Goal: Task Accomplishment & Management: Manage account settings

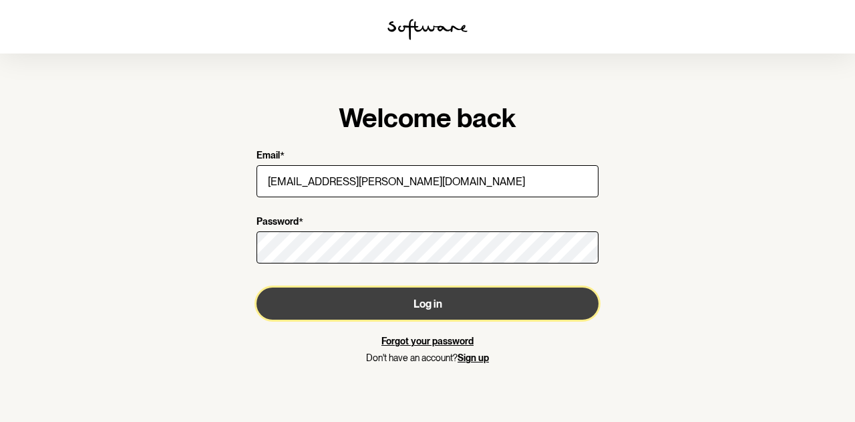
click at [424, 296] on button "Log in" at bounding box center [428, 303] width 342 height 32
click at [426, 311] on button "Log in" at bounding box center [428, 303] width 342 height 32
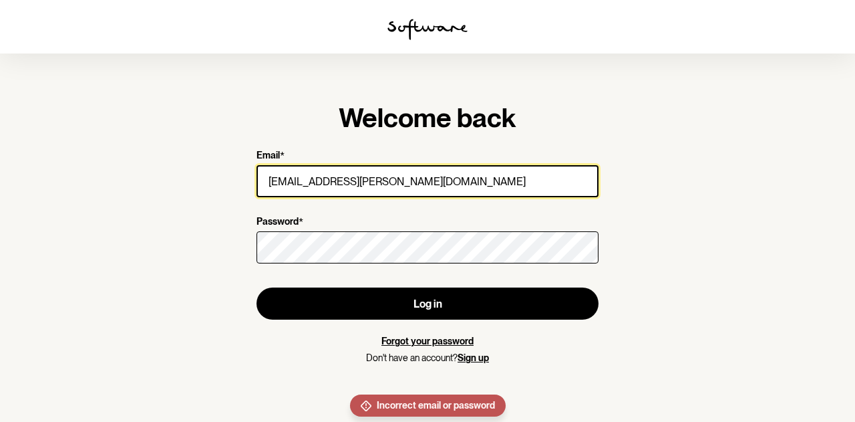
click at [393, 183] on input "[EMAIL_ADDRESS][PERSON_NAME][DOMAIN_NAME]" at bounding box center [428, 181] width 342 height 32
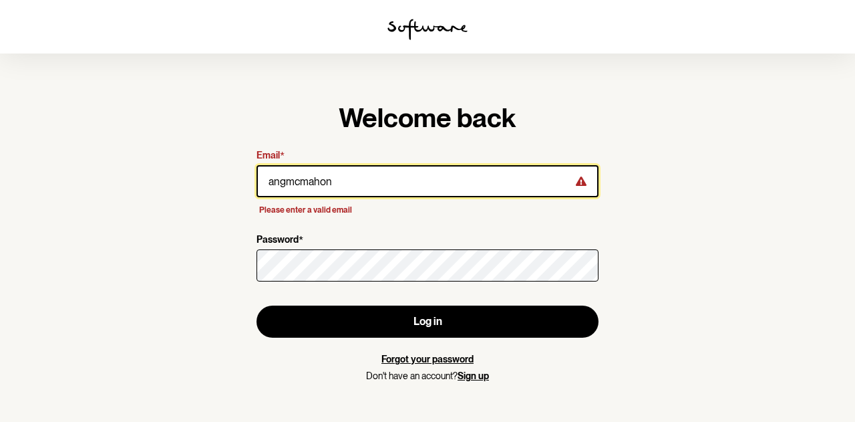
type input "[EMAIL_ADDRESS][DOMAIN_NAME]"
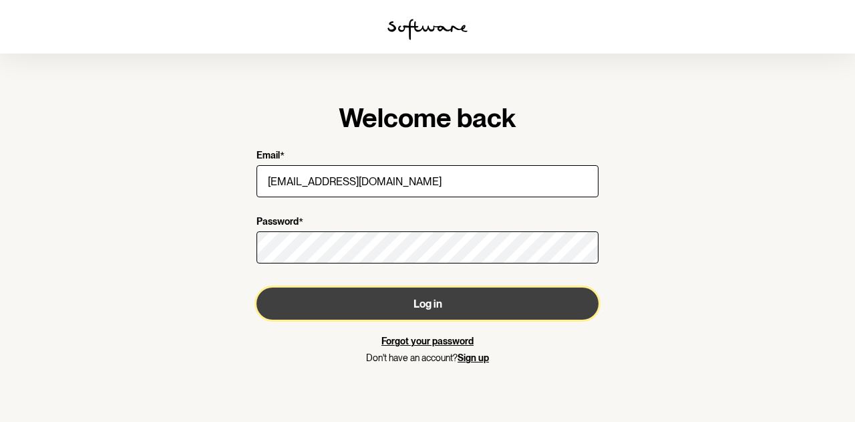
click at [412, 306] on button "Log in" at bounding box center [428, 303] width 342 height 32
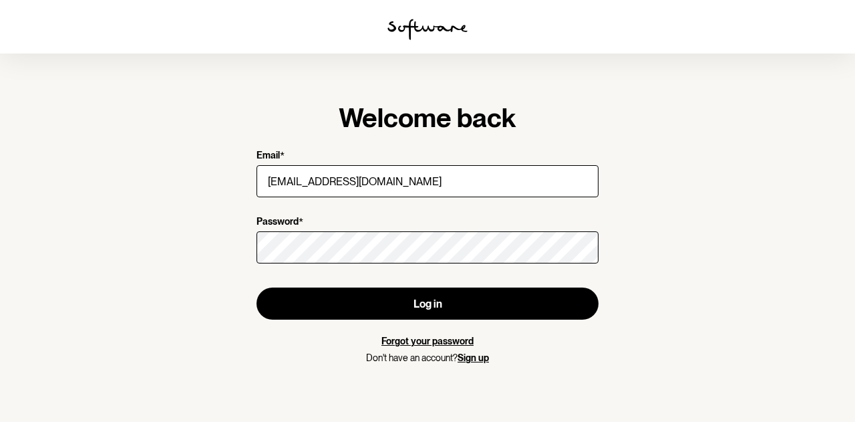
click at [414, 343] on link "Forgot your password" at bounding box center [427, 340] width 92 height 11
type input "[EMAIL_ADDRESS][PERSON_NAME][DOMAIN_NAME]"
click at [451, 344] on link "Forgot your password" at bounding box center [427, 340] width 92 height 11
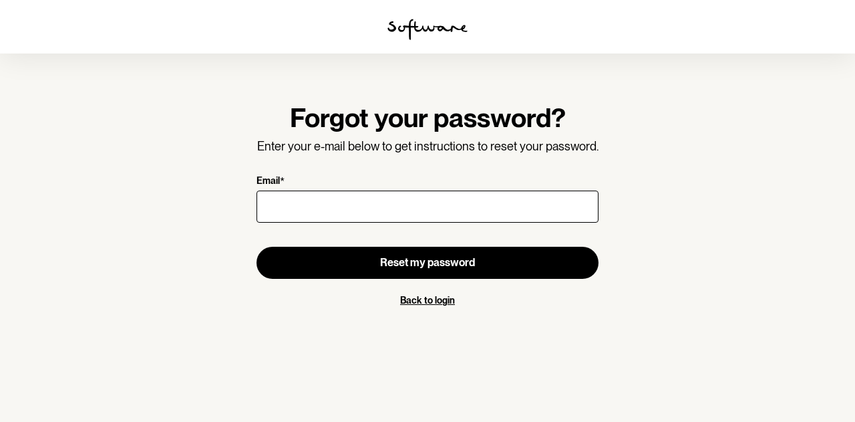
type input "[EMAIL_ADDRESS][PERSON_NAME][DOMAIN_NAME]"
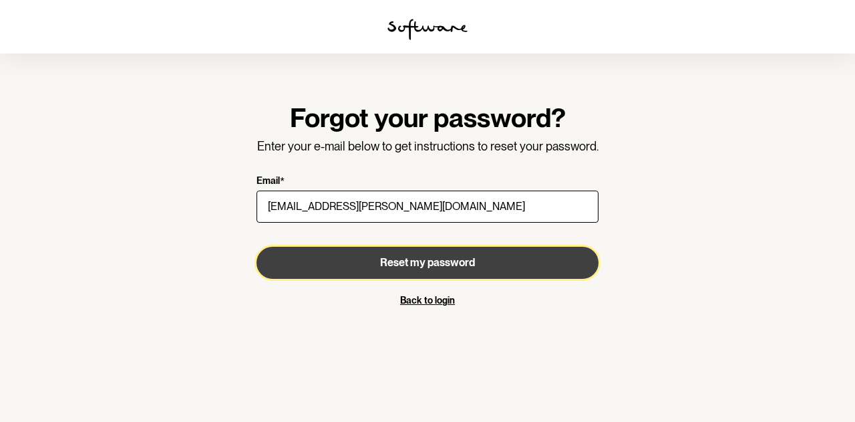
click at [416, 266] on span "Reset my password" at bounding box center [427, 262] width 95 height 13
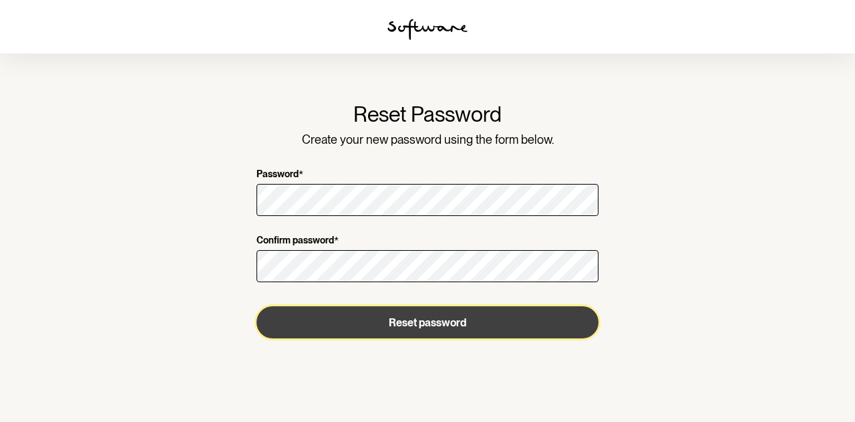
click at [379, 323] on button "Reset password" at bounding box center [428, 322] width 342 height 32
click at [456, 328] on button "Reset password" at bounding box center [428, 322] width 342 height 32
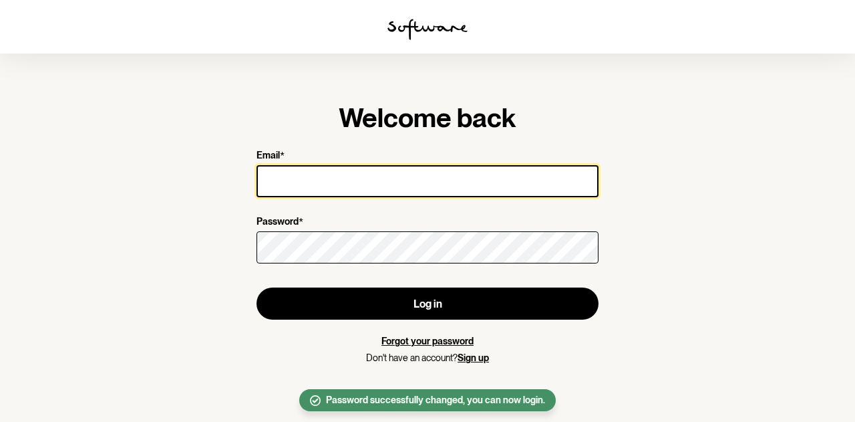
click at [413, 183] on input "Email *" at bounding box center [428, 181] width 342 height 32
type input "[EMAIL_ADDRESS][PERSON_NAME][DOMAIN_NAME]"
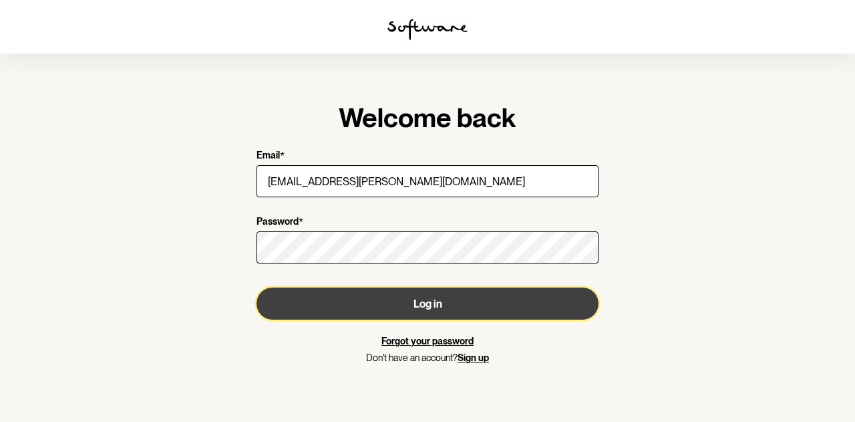
click at [393, 302] on button "Log in" at bounding box center [428, 303] width 342 height 32
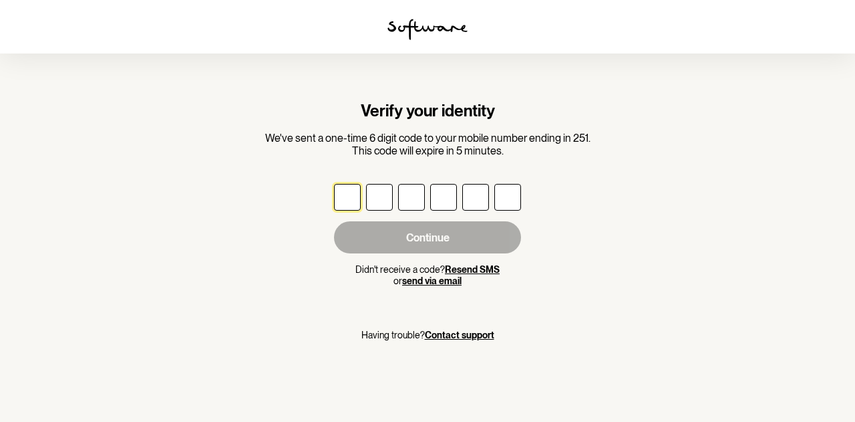
type input "7"
type input "4"
type input "6"
type input "7"
type input "5"
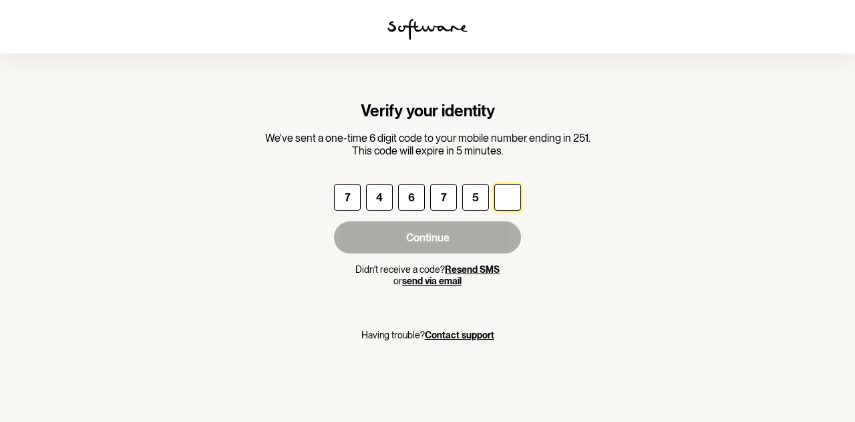
type input "2"
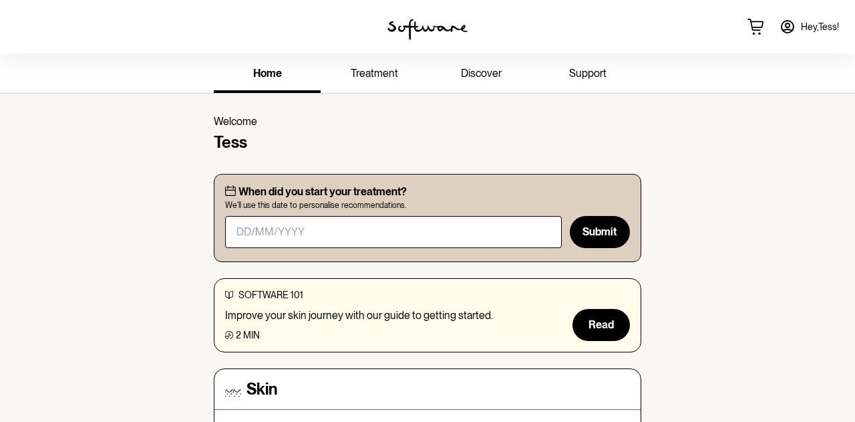
click at [818, 27] on span "Hey, Tess !" at bounding box center [820, 26] width 38 height 11
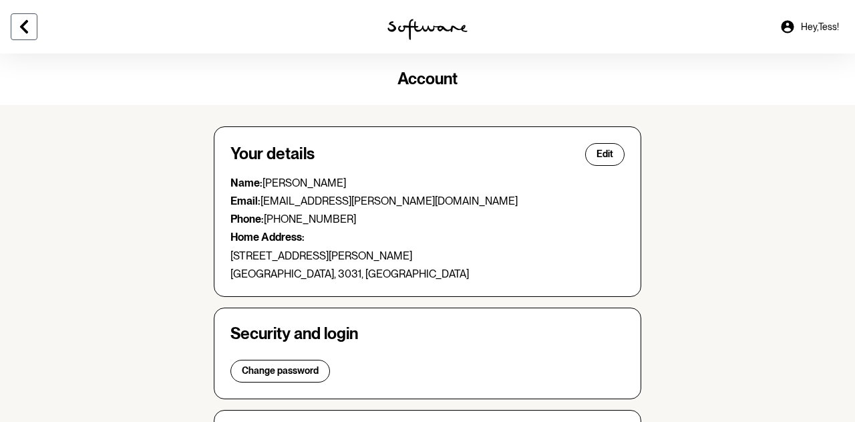
click at [29, 30] on icon at bounding box center [24, 27] width 16 height 16
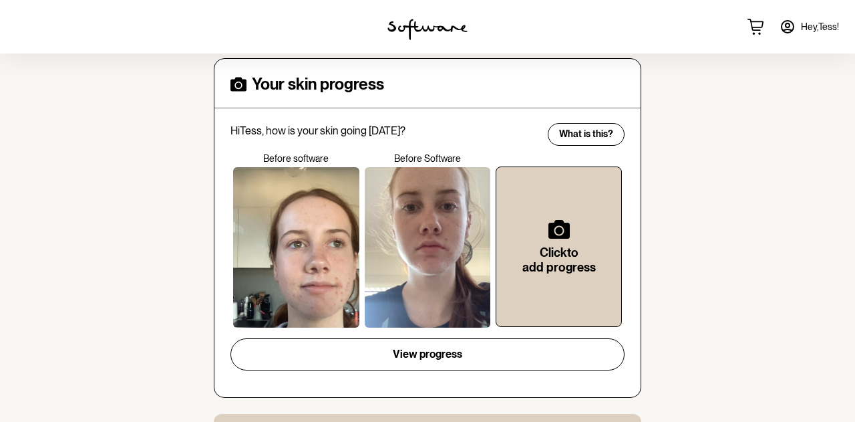
scroll to position [513, 0]
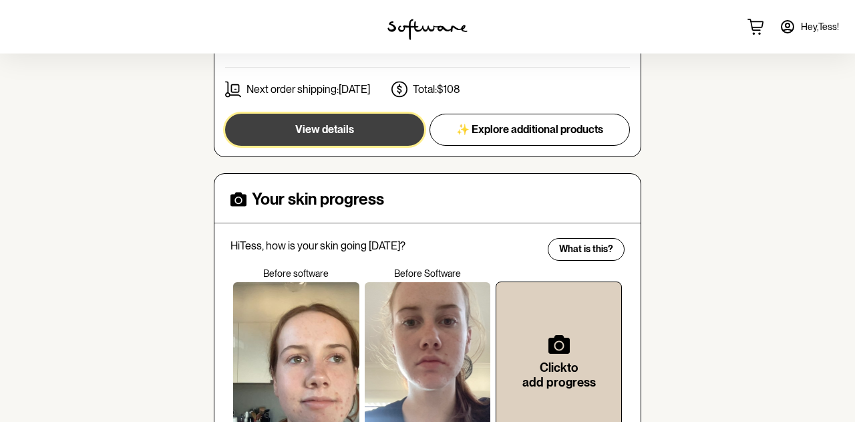
click at [337, 133] on span "View details" at bounding box center [324, 129] width 59 height 13
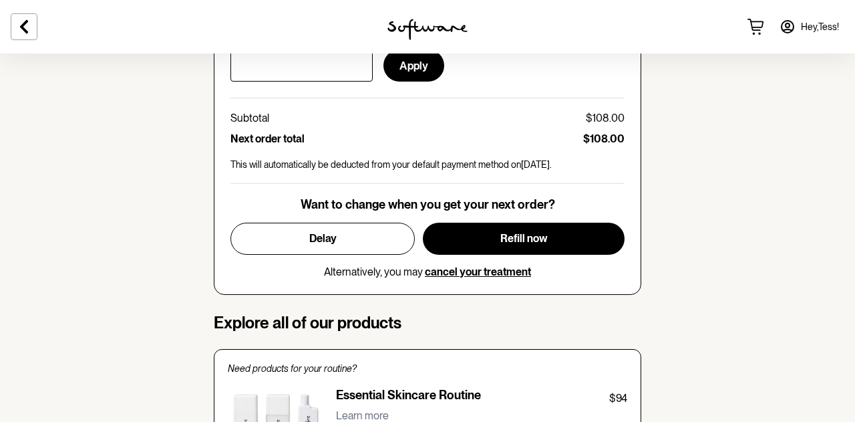
scroll to position [697, 0]
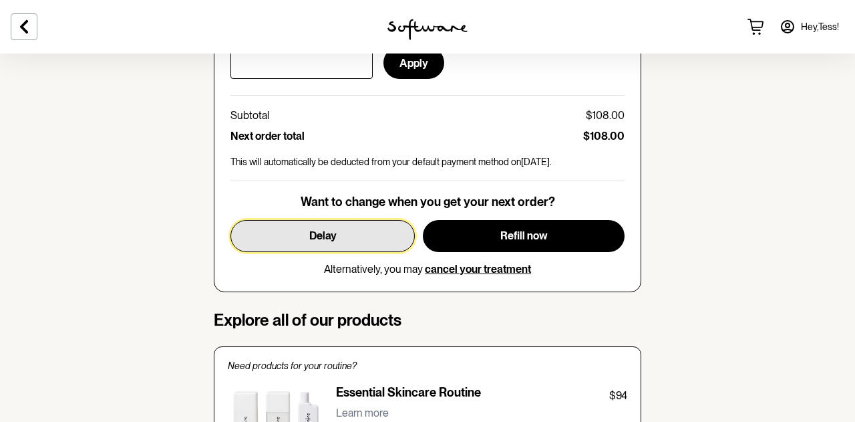
click at [367, 232] on button "Delay" at bounding box center [322, 236] width 184 height 32
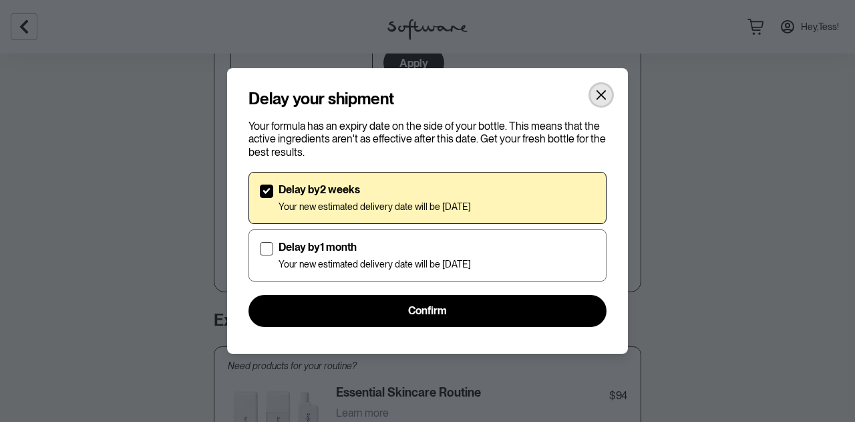
click at [603, 96] on icon "Close" at bounding box center [601, 95] width 11 height 11
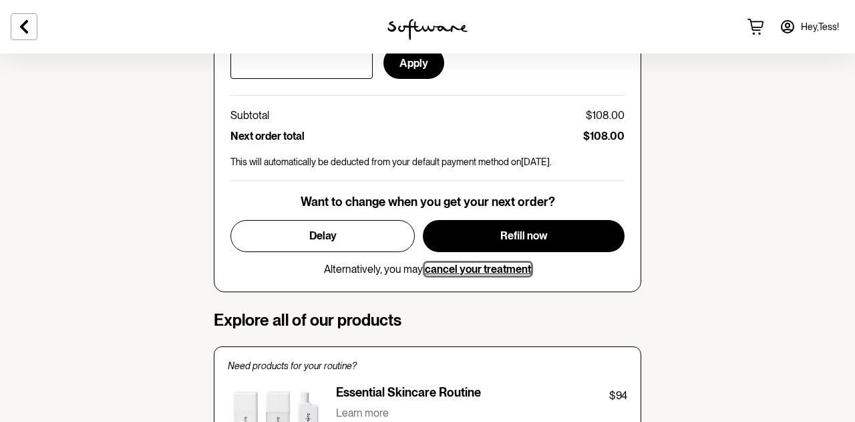
click at [506, 263] on span "cancel your treatment" at bounding box center [478, 269] width 106 height 13
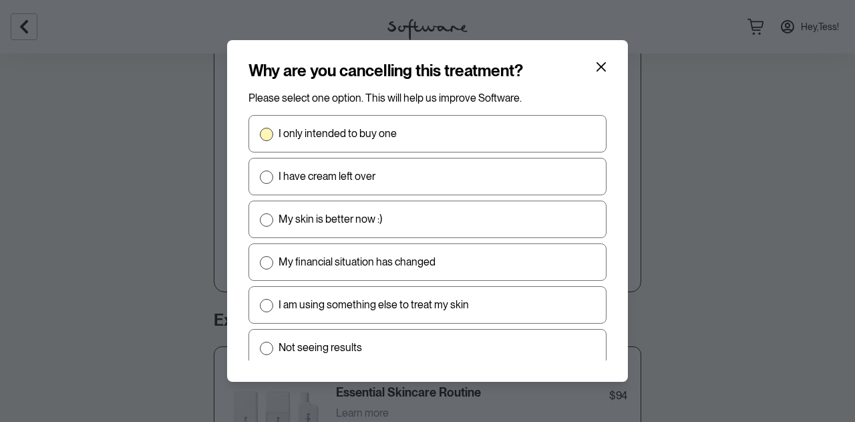
click at [264, 134] on span at bounding box center [266, 134] width 13 height 13
click at [260, 134] on input "I only intended to buy one" at bounding box center [259, 134] width 1 height 1
radio input "true"
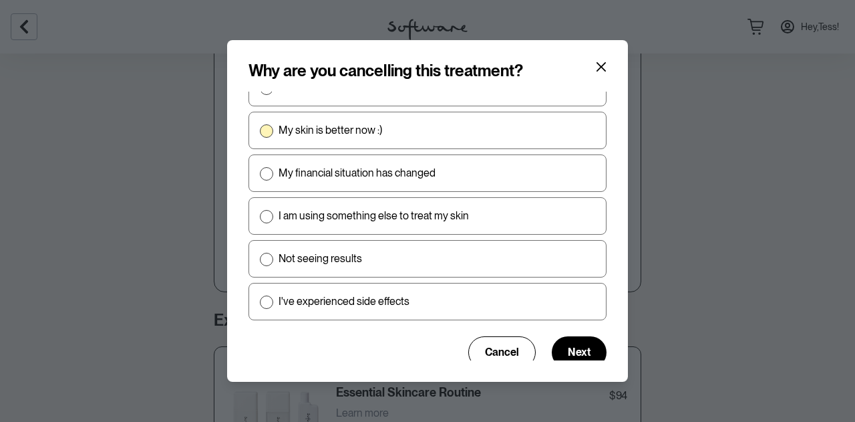
scroll to position [102, 0]
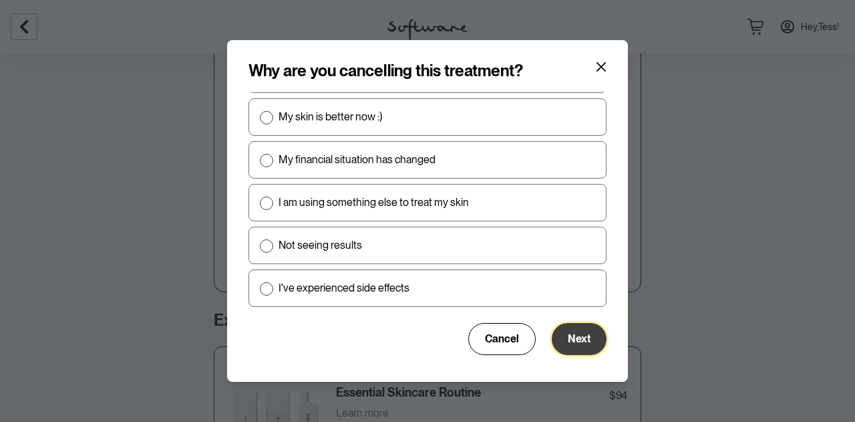
click at [580, 338] on span "Next" at bounding box center [579, 338] width 23 height 13
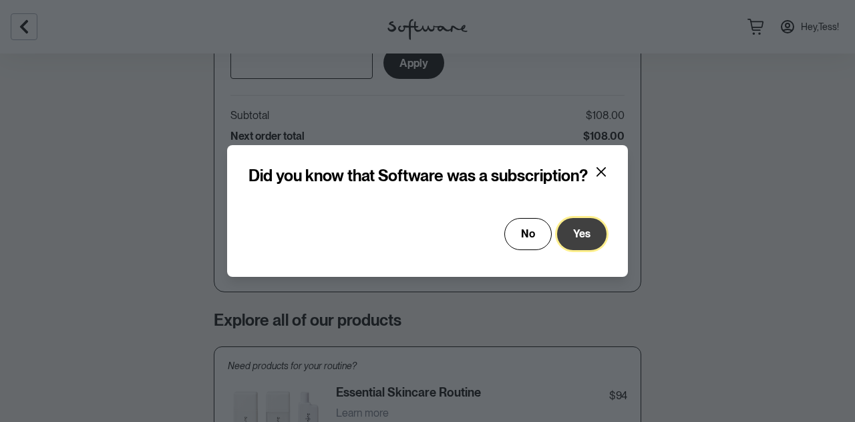
click at [582, 236] on span "Yes" at bounding box center [581, 233] width 17 height 13
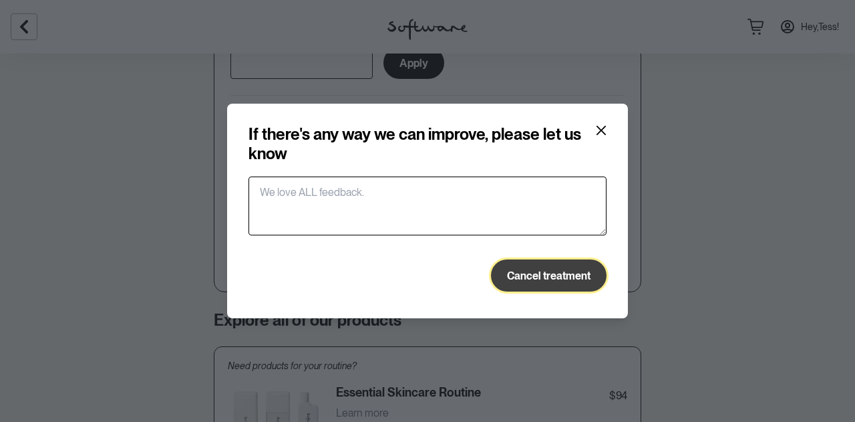
click at [552, 275] on span "Cancel treatment" at bounding box center [548, 275] width 83 height 13
